Goal: Use online tool/utility: Utilize a website feature to perform a specific function

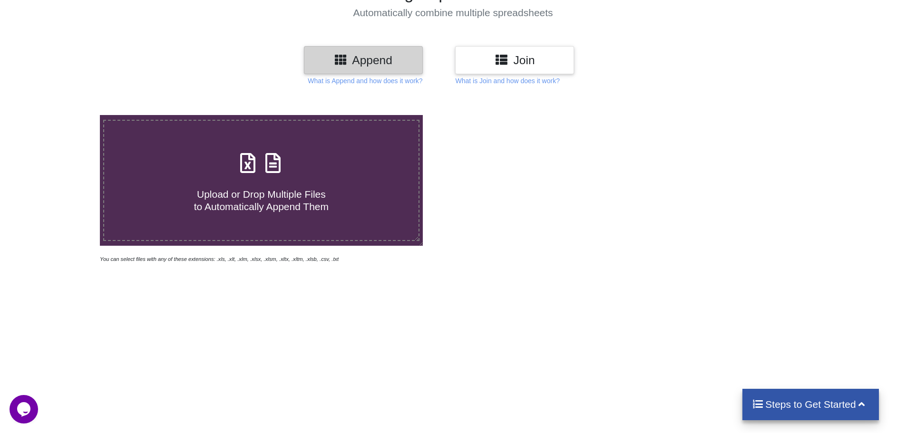
scroll to position [95, 0]
click at [298, 186] on h4 "Upload or Drop Multiple Files to Automatically Append Them" at bounding box center [261, 194] width 314 height 36
click at [65, 115] on input "Upload or Drop Multiple Files to Automatically Append Them" at bounding box center [65, 115] width 0 height 0
type input "C:\fakepath\FQA-0062(Rev0)_QA Inspection Record-Positioning Gauge (340-059-929-…"
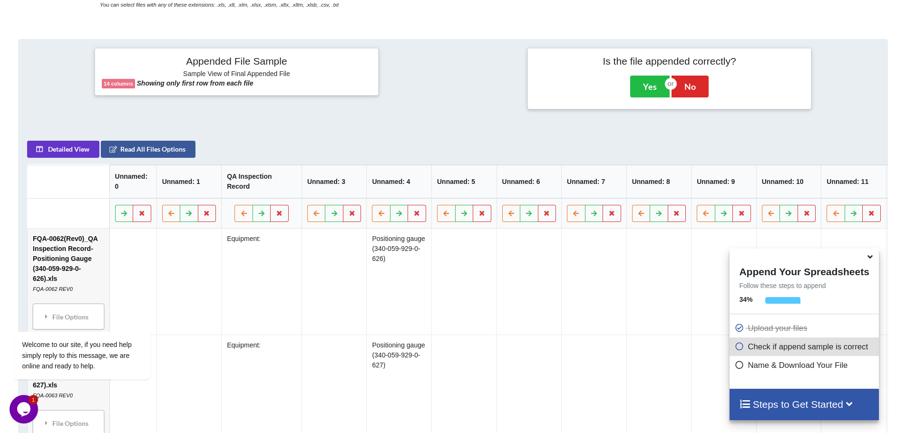
scroll to position [323, 0]
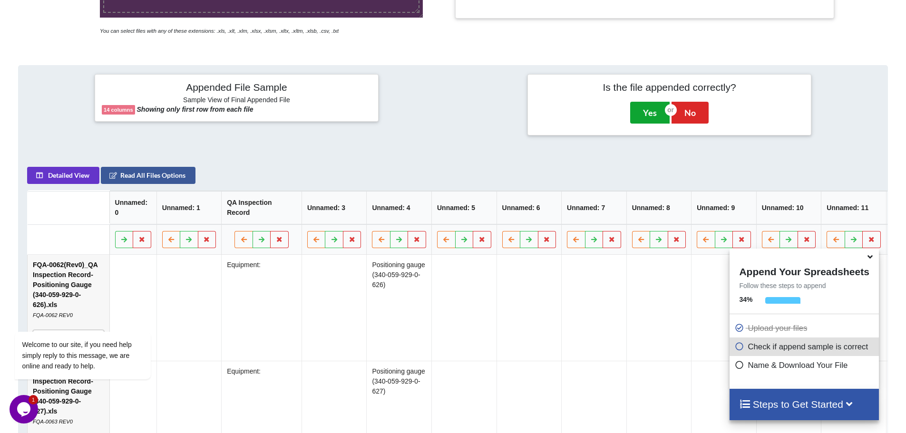
click at [654, 116] on button "Yes" at bounding box center [649, 113] width 39 height 22
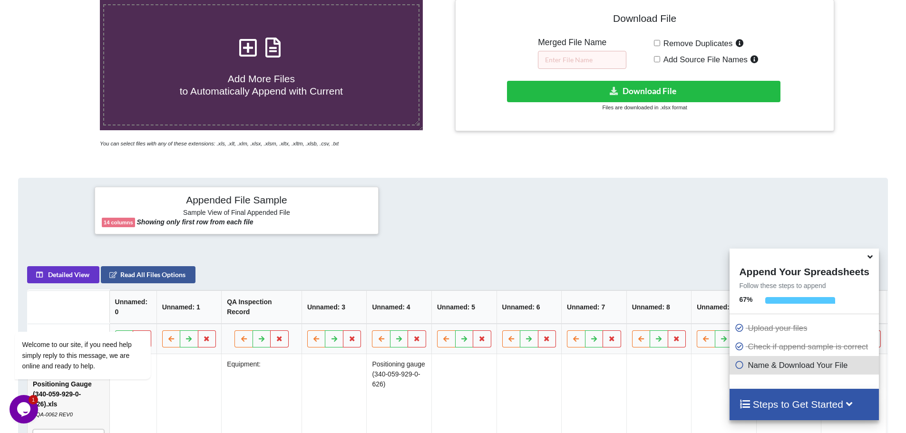
scroll to position [210, 0]
click at [643, 96] on button "Download File" at bounding box center [643, 91] width 273 height 21
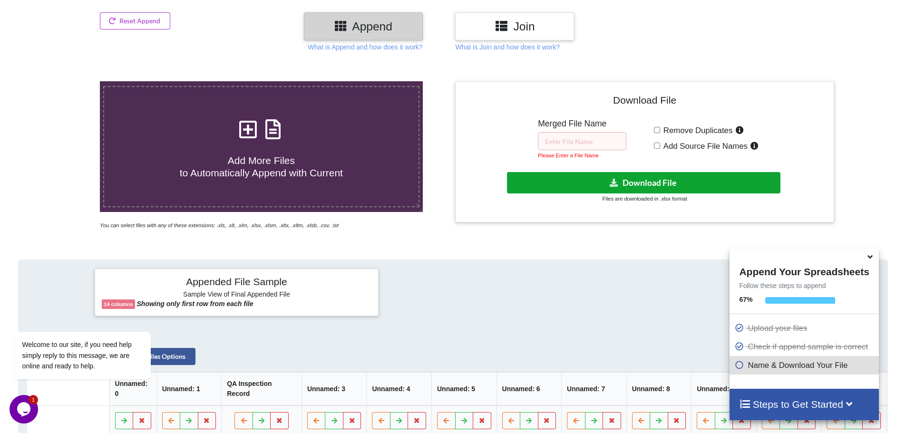
scroll to position [162, 0]
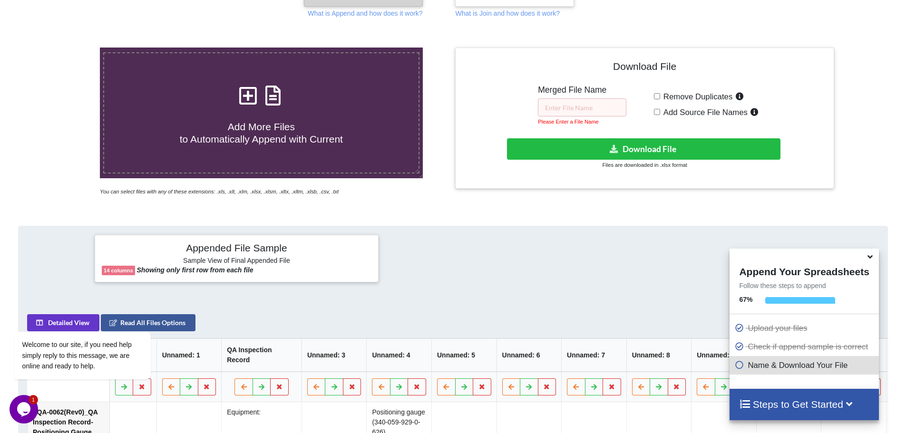
click at [870, 259] on icon at bounding box center [870, 255] width 10 height 9
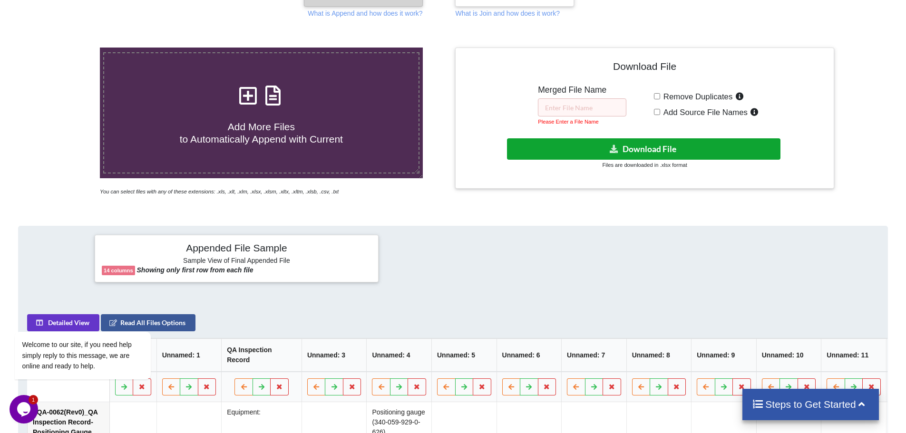
click at [640, 144] on button "Download File" at bounding box center [643, 148] width 273 height 21
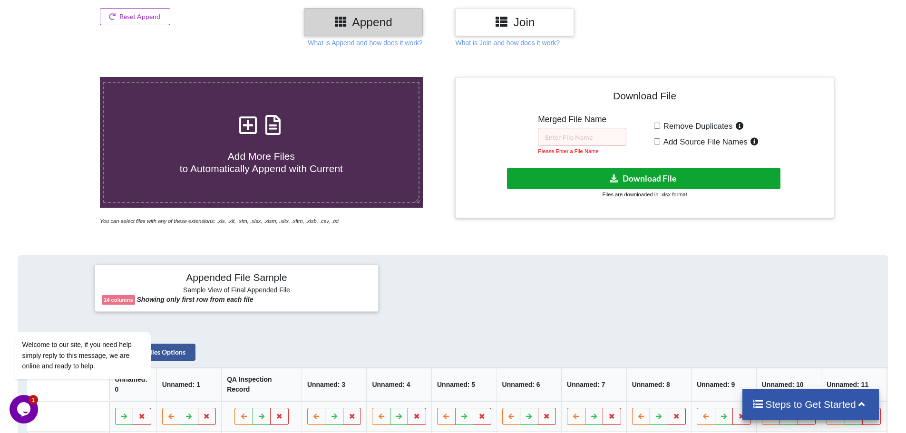
scroll to position [119, 0]
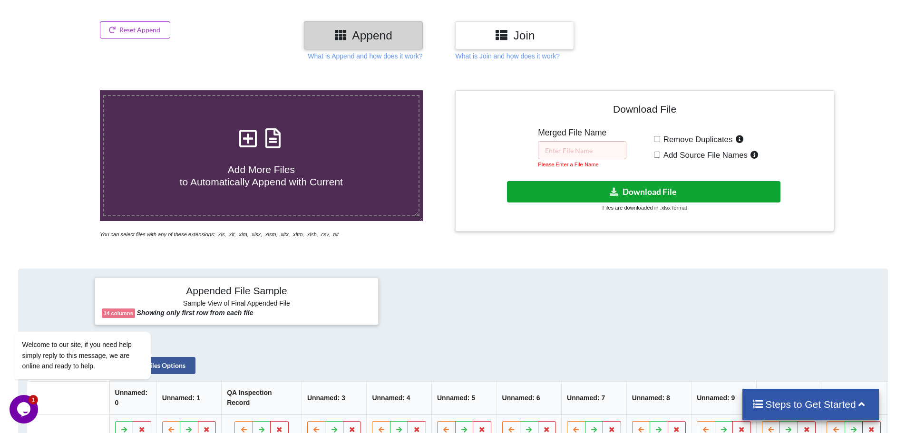
click at [657, 187] on button "Download File" at bounding box center [643, 191] width 273 height 21
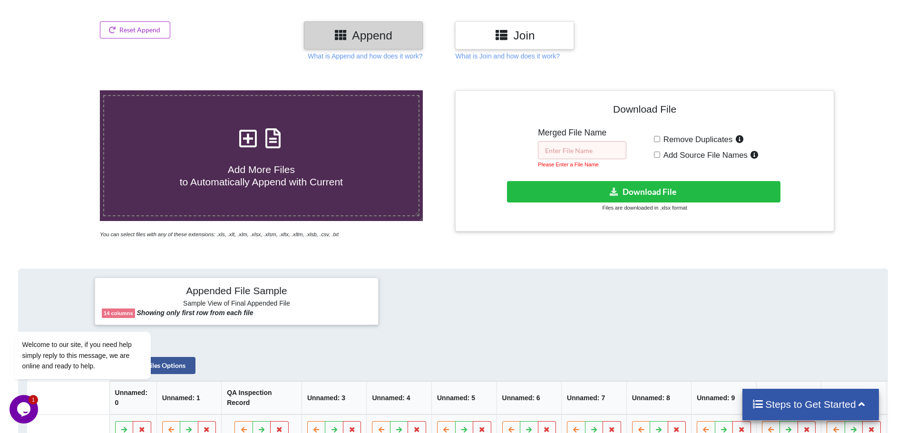
click at [564, 146] on input "text" at bounding box center [582, 150] width 88 height 18
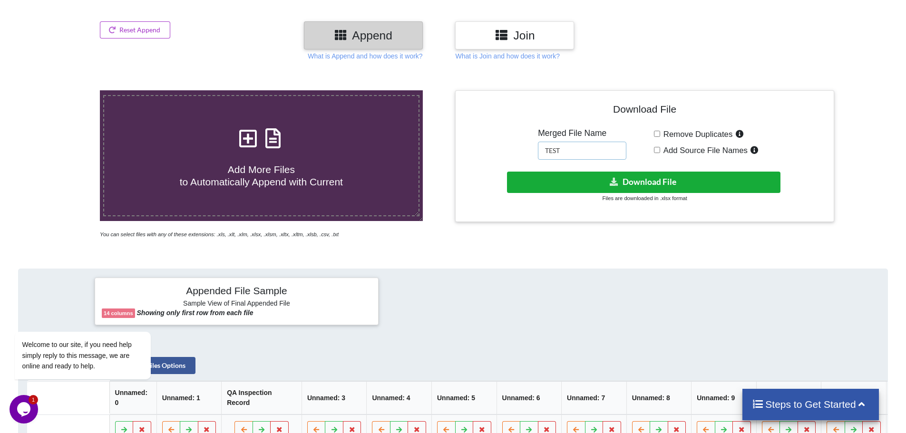
type input "TEST"
click at [578, 180] on button "Download File" at bounding box center [643, 182] width 273 height 21
